Goal: Transaction & Acquisition: Book appointment/travel/reservation

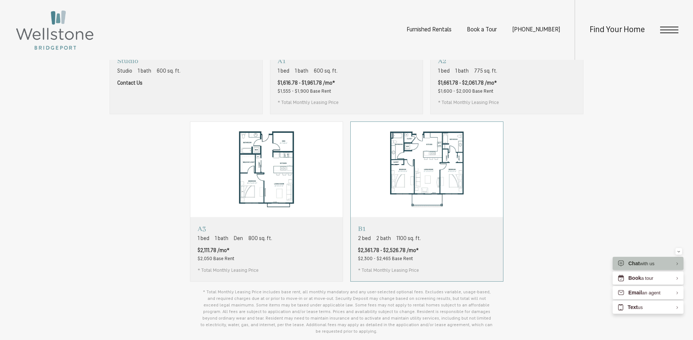
scroll to position [584, 0]
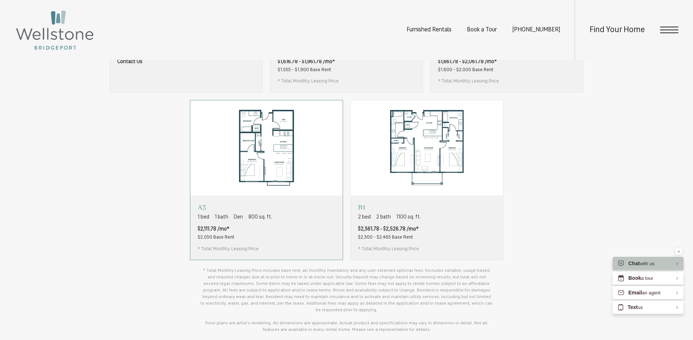
click at [264, 221] on span "800 sq. ft." at bounding box center [260, 218] width 24 height 8
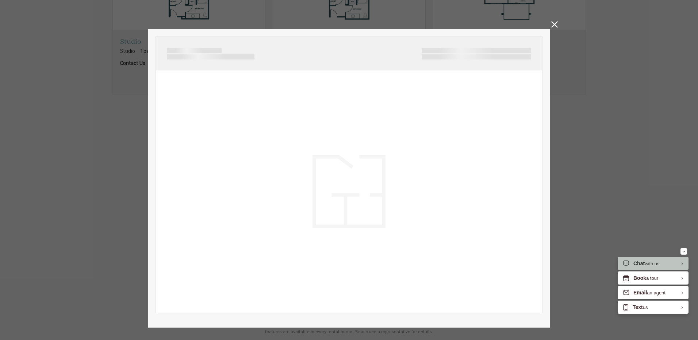
scroll to position [0, 0]
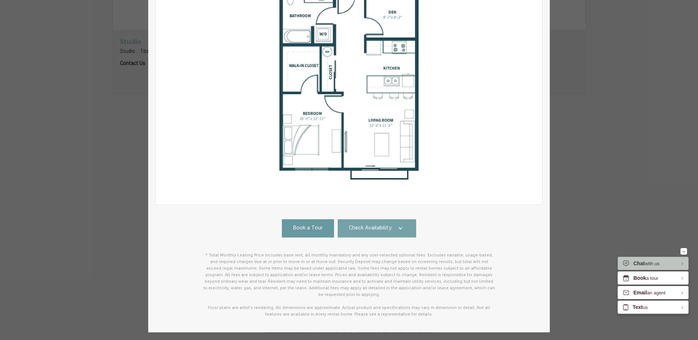
click at [381, 230] on span "Check Availability" at bounding box center [370, 229] width 43 height 8
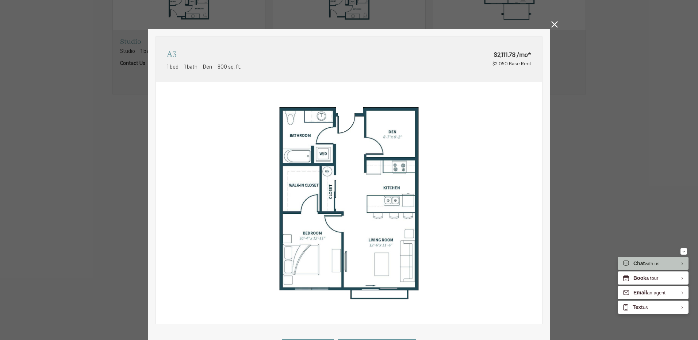
click at [553, 24] on icon at bounding box center [554, 24] width 7 height 7
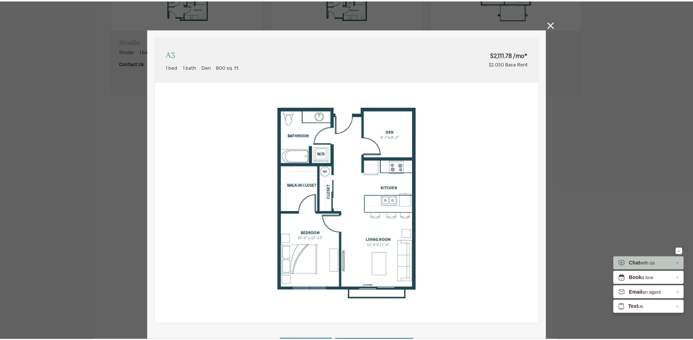
scroll to position [584, 0]
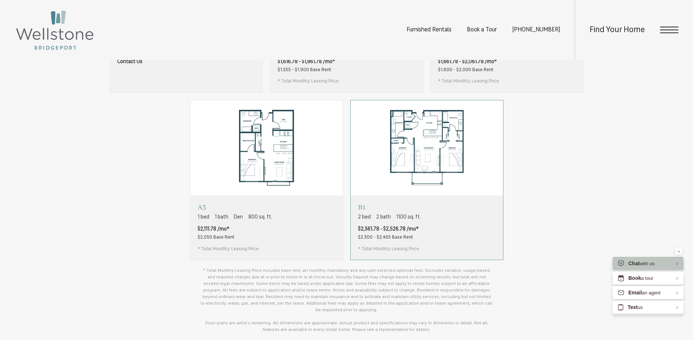
click at [463, 251] on div "B1 2 bed 2 bath 1100 sq. ft. $2,361.78 - $2,526.78 /mo* $2,300 - $2,465 Base Re…" at bounding box center [427, 228] width 152 height 64
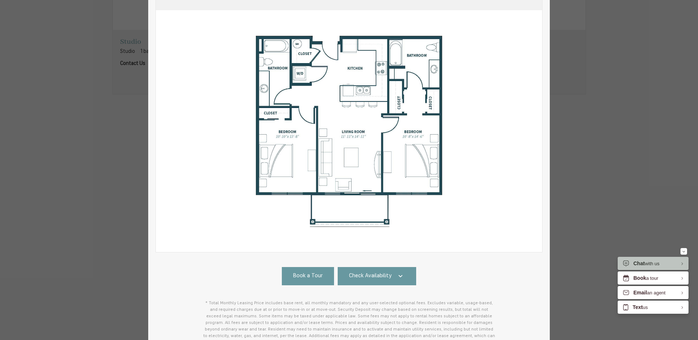
scroll to position [140, 0]
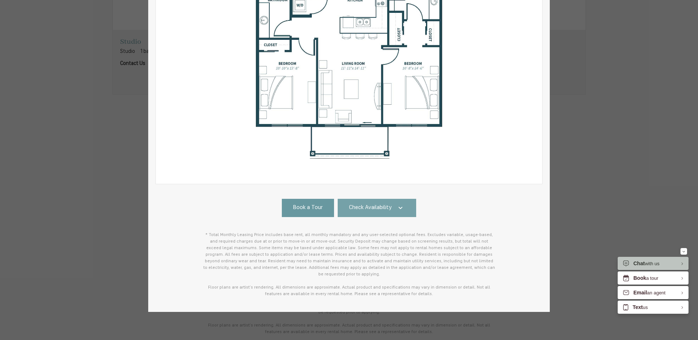
click at [378, 209] on span "Check Availability" at bounding box center [370, 208] width 43 height 8
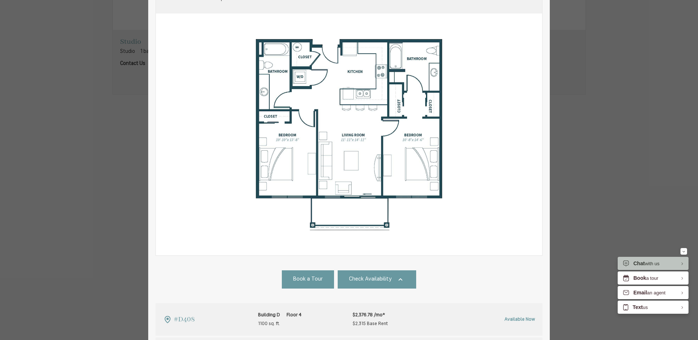
scroll to position [0, 0]
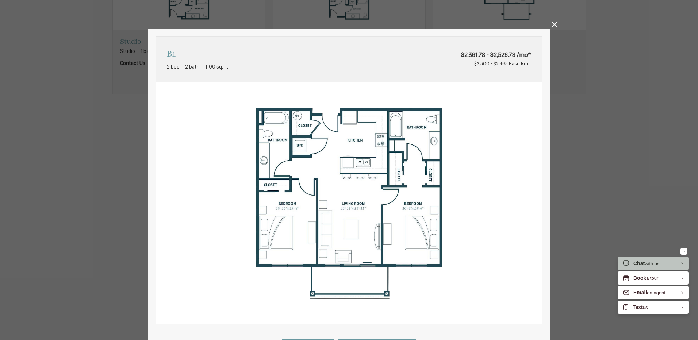
click at [555, 24] on icon at bounding box center [554, 24] width 7 height 7
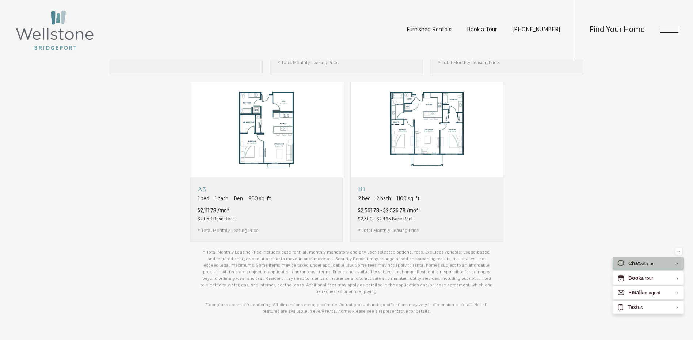
scroll to position [621, 0]
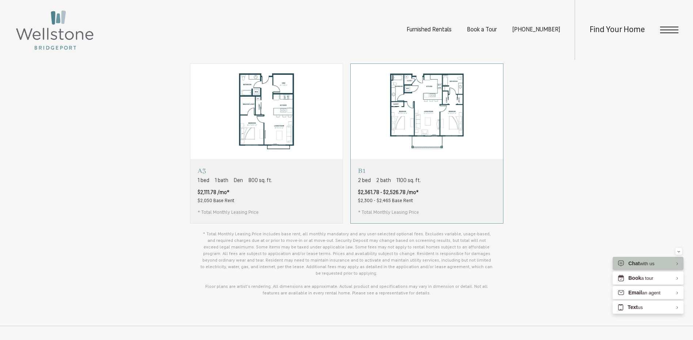
click at [495, 206] on div "B1 2 bed 2 bath 1100 sq. ft. $2,361.78 - $2,526.78 /mo* $2,300 - $2,465 Base Re…" at bounding box center [427, 191] width 152 height 64
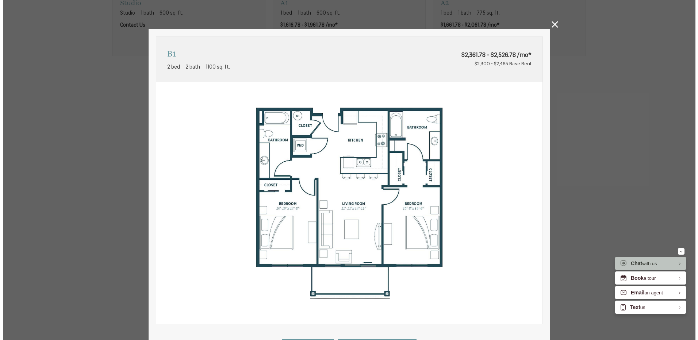
scroll to position [0, 0]
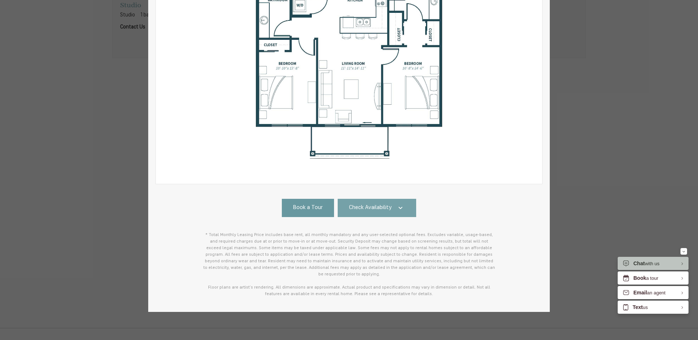
click at [402, 211] on link "Check Availability" at bounding box center [377, 208] width 79 height 18
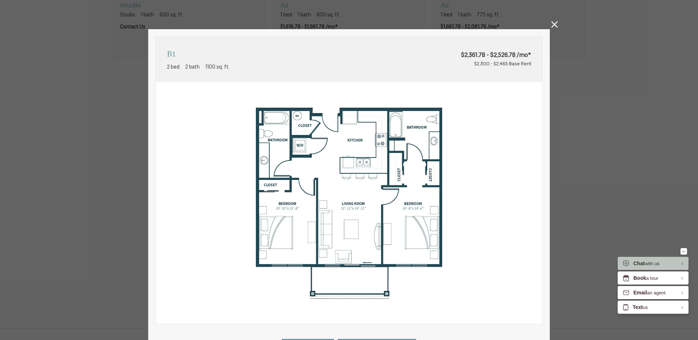
click at [551, 26] on icon at bounding box center [554, 24] width 7 height 7
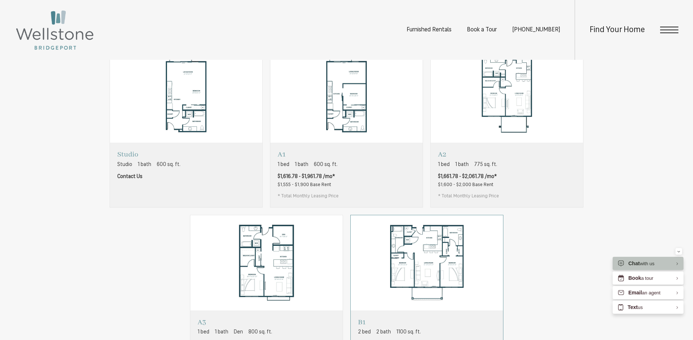
scroll to position [548, 0]
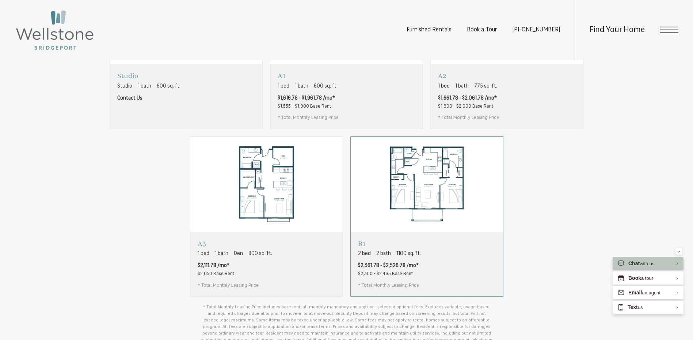
click at [456, 282] on div "B1 2 bed 2 bath 1100 sq. ft. $2,361.78 - $2,526.78 /mo* $2,300 - $2,465 Base Re…" at bounding box center [427, 264] width 152 height 64
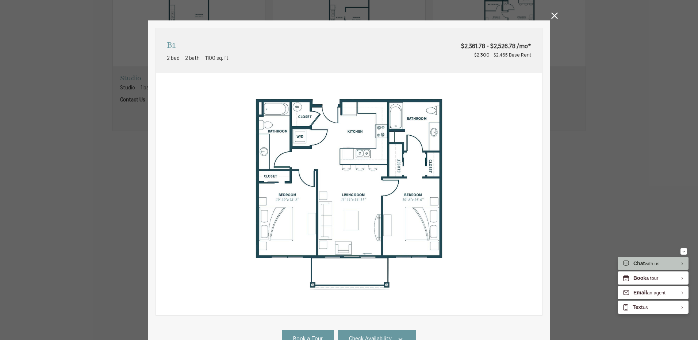
scroll to position [110, 0]
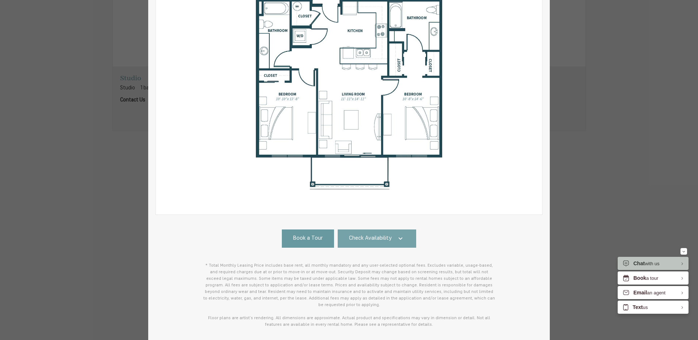
click at [397, 241] on icon at bounding box center [400, 238] width 9 height 9
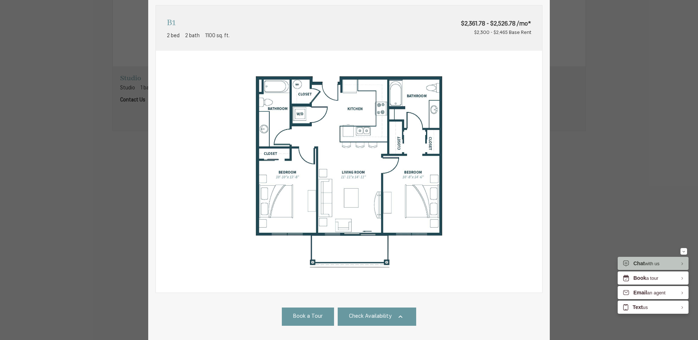
scroll to position [0, 0]
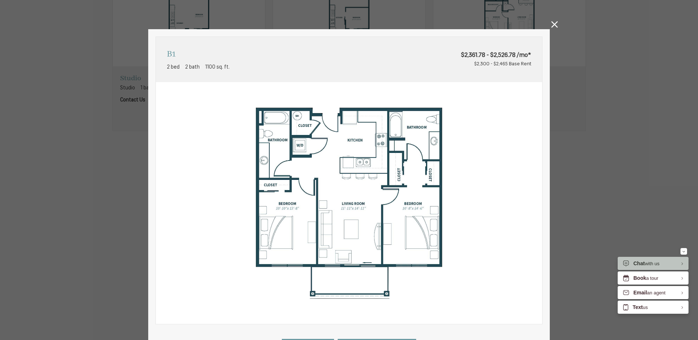
click at [555, 26] on icon at bounding box center [554, 24] width 7 height 7
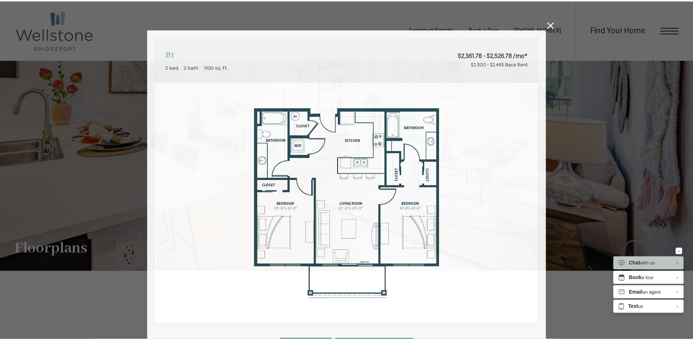
scroll to position [548, 0]
